Goal: Task Accomplishment & Management: Use online tool/utility

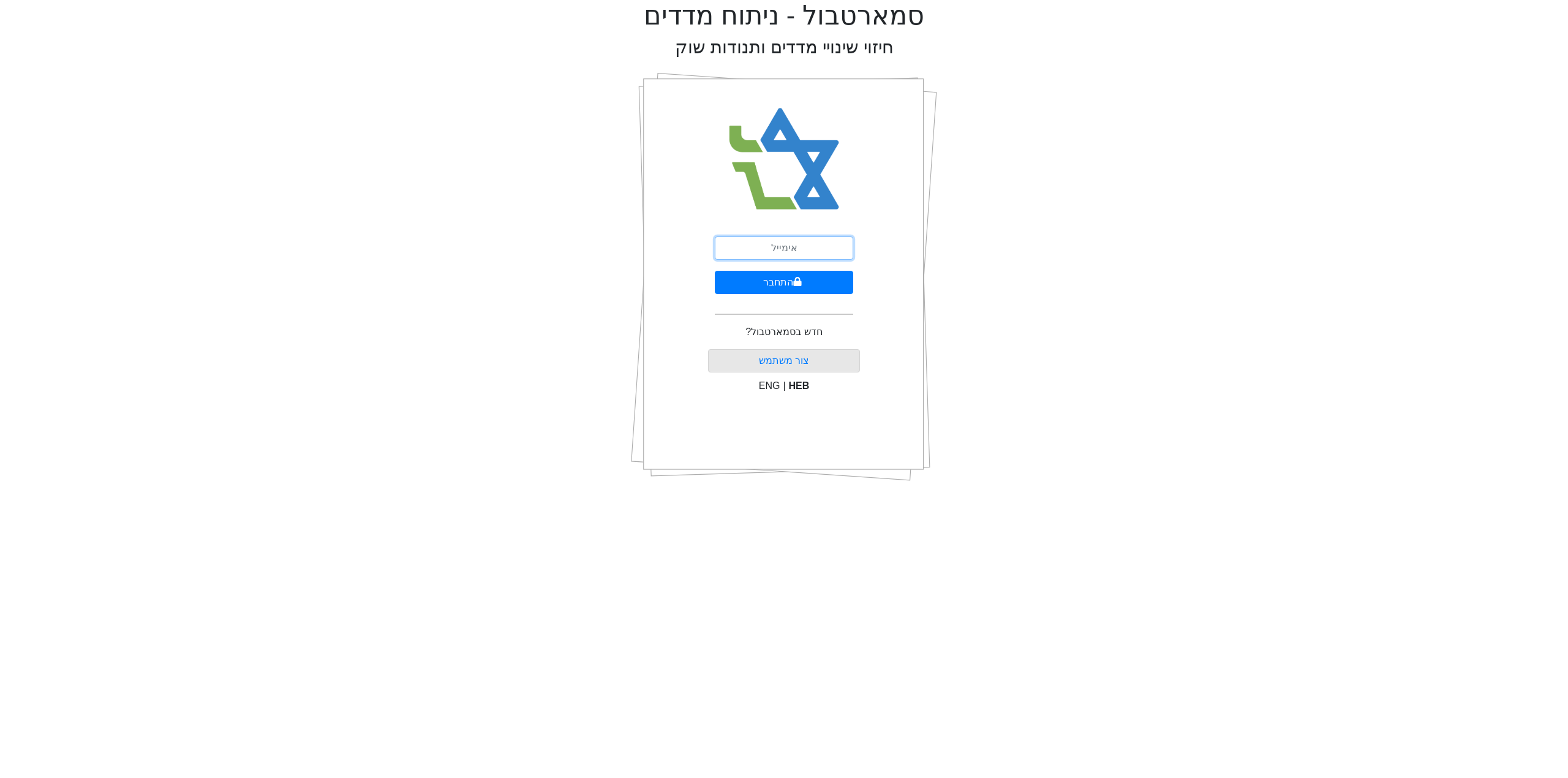
click at [819, 244] on input "email" at bounding box center [784, 248] width 138 height 23
type input "ד"
click at [798, 251] on input "shuki" at bounding box center [784, 248] width 138 height 23
type input "[EMAIL_ADDRESS][DOMAIN_NAME]"
click at [794, 278] on icon "submit" at bounding box center [797, 281] width 9 height 10
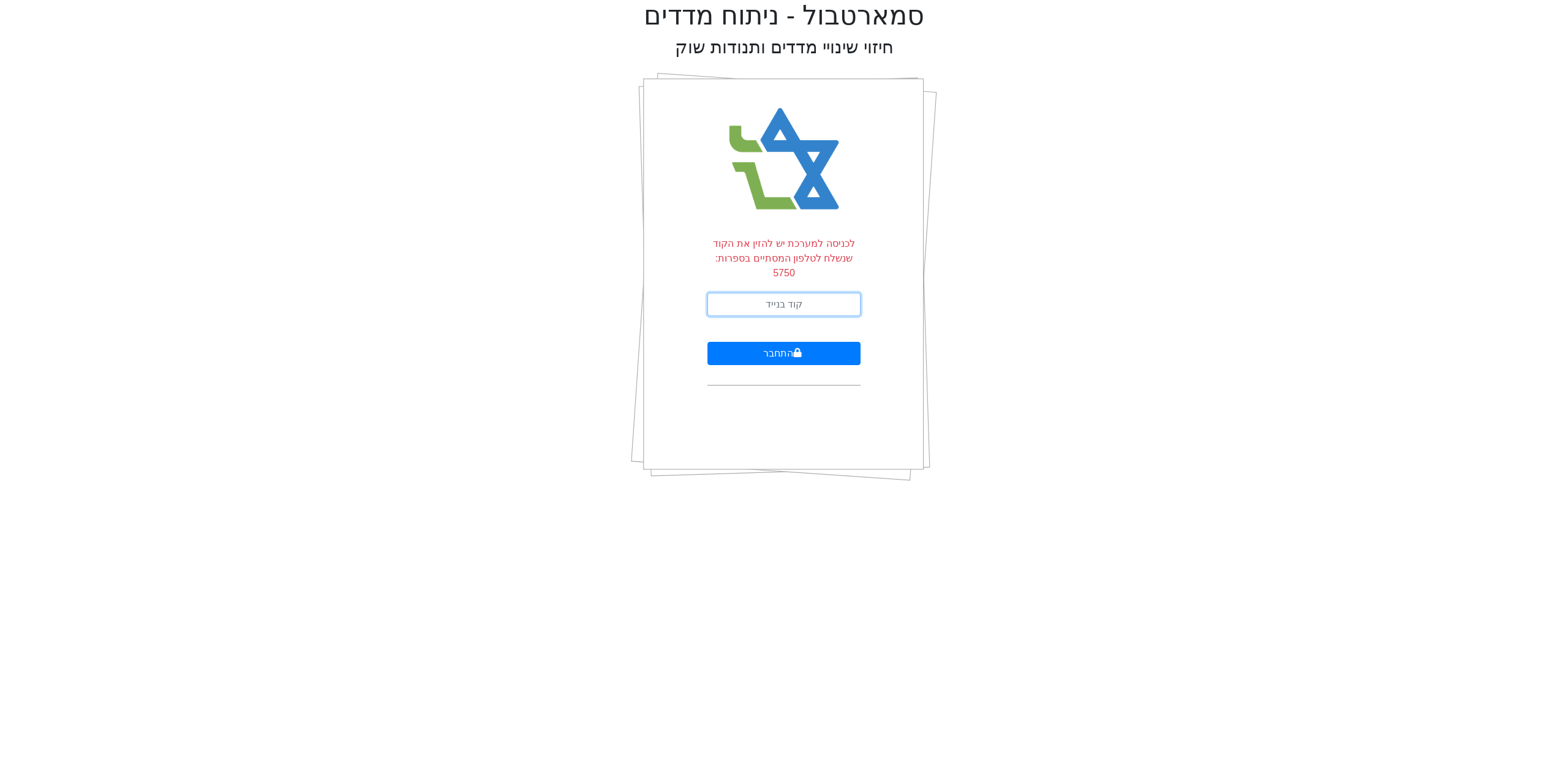
click at [780, 293] on input "text" at bounding box center [783, 304] width 153 height 23
type input "513952"
click at [793, 342] on button "התחבר" at bounding box center [783, 353] width 153 height 23
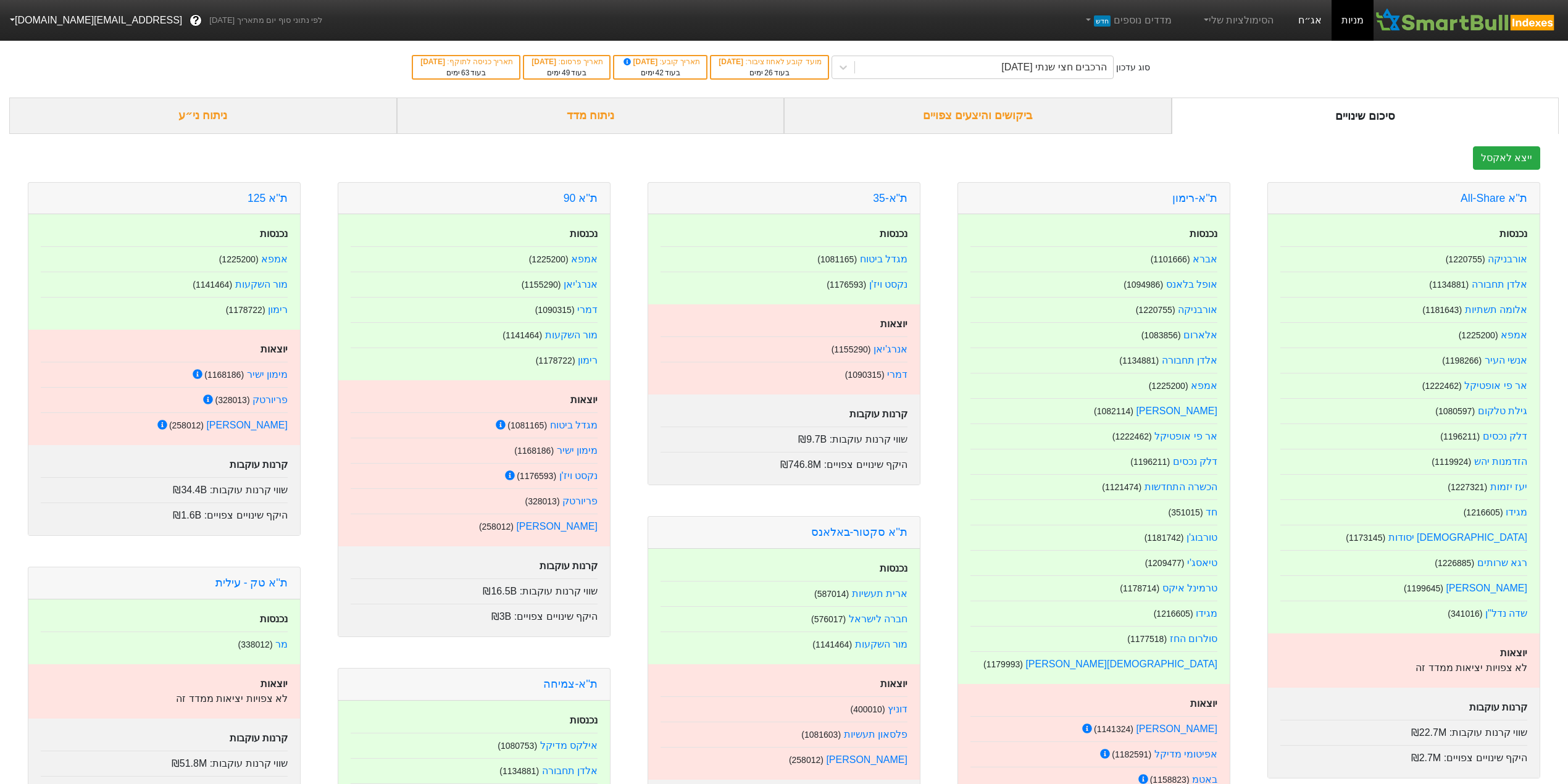
click at [1310, 17] on link "אג״ח" at bounding box center [1310, 20] width 44 height 41
